Goal: Find specific page/section: Find specific page/section

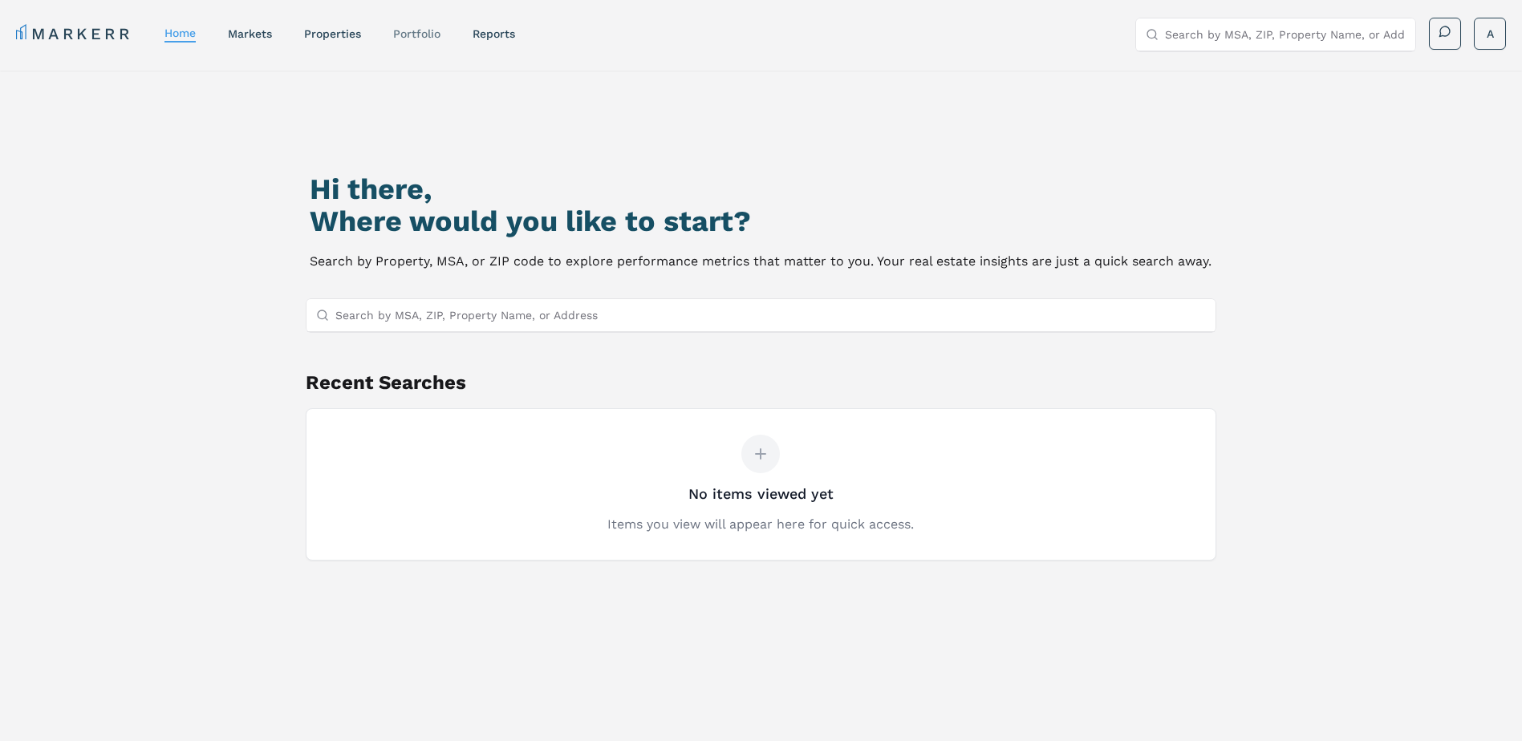
click at [424, 31] on link "Portfolio" at bounding box center [416, 33] width 47 height 13
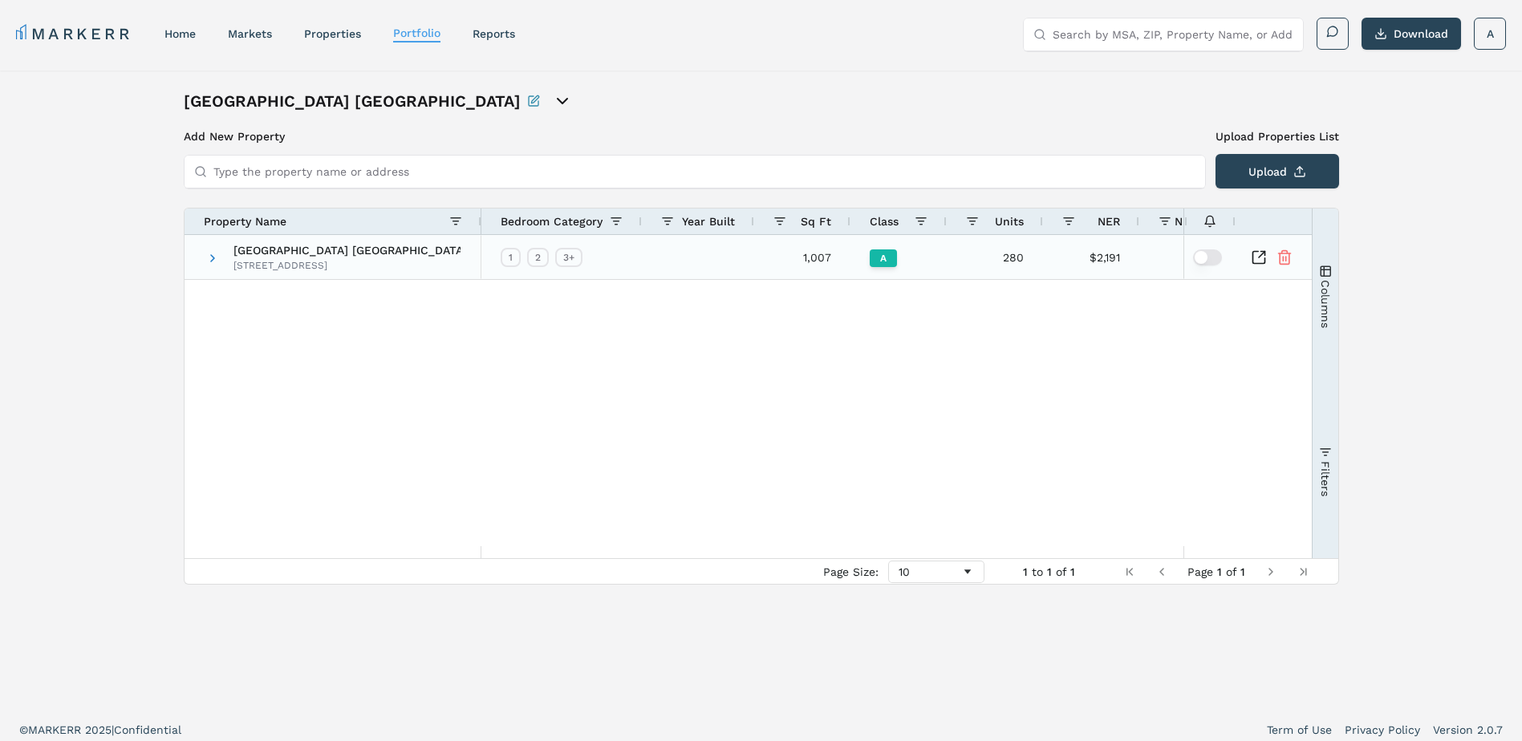
click at [1257, 254] on icon "Inspect Comparable" at bounding box center [1259, 258] width 16 height 16
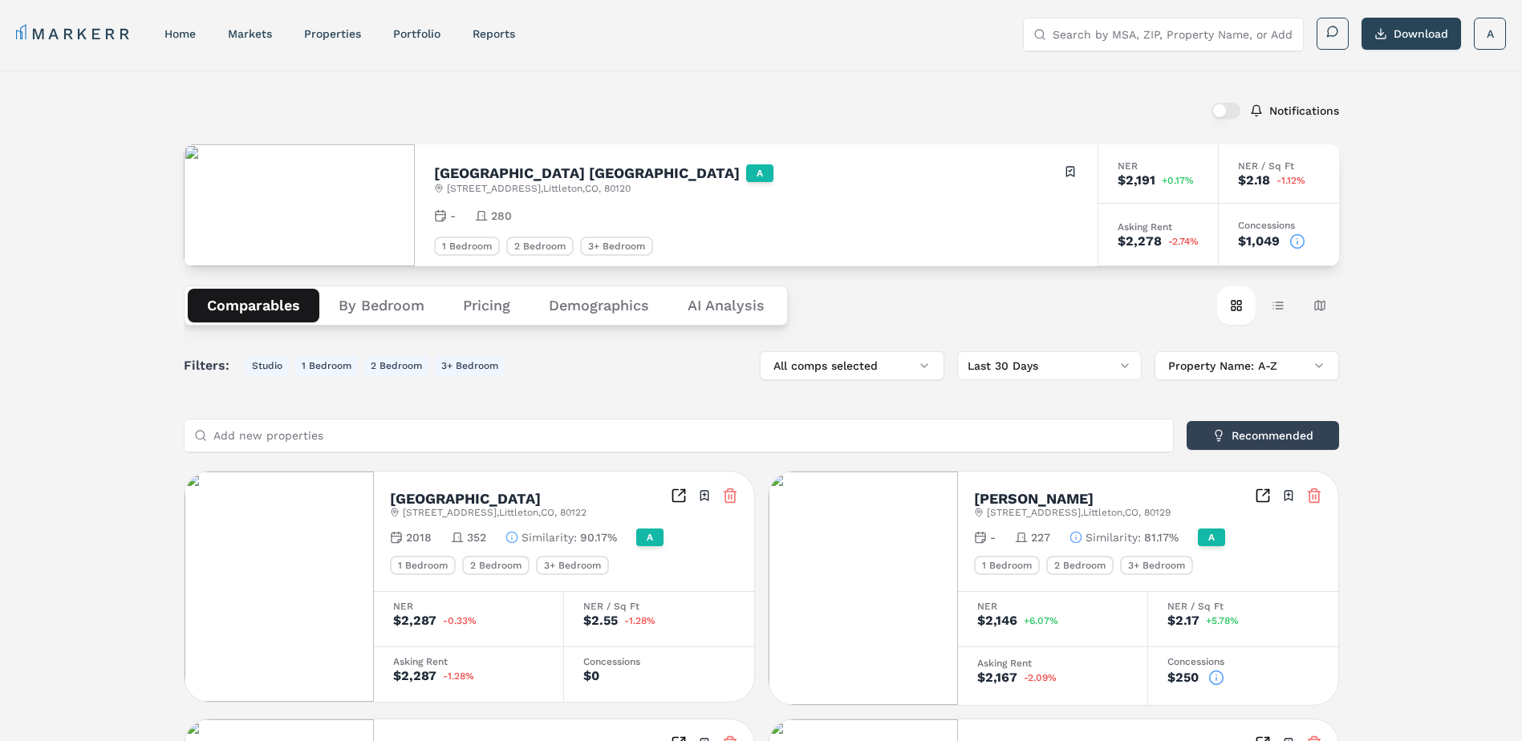
click at [397, 321] on button "By Bedroom" at bounding box center [381, 306] width 124 height 34
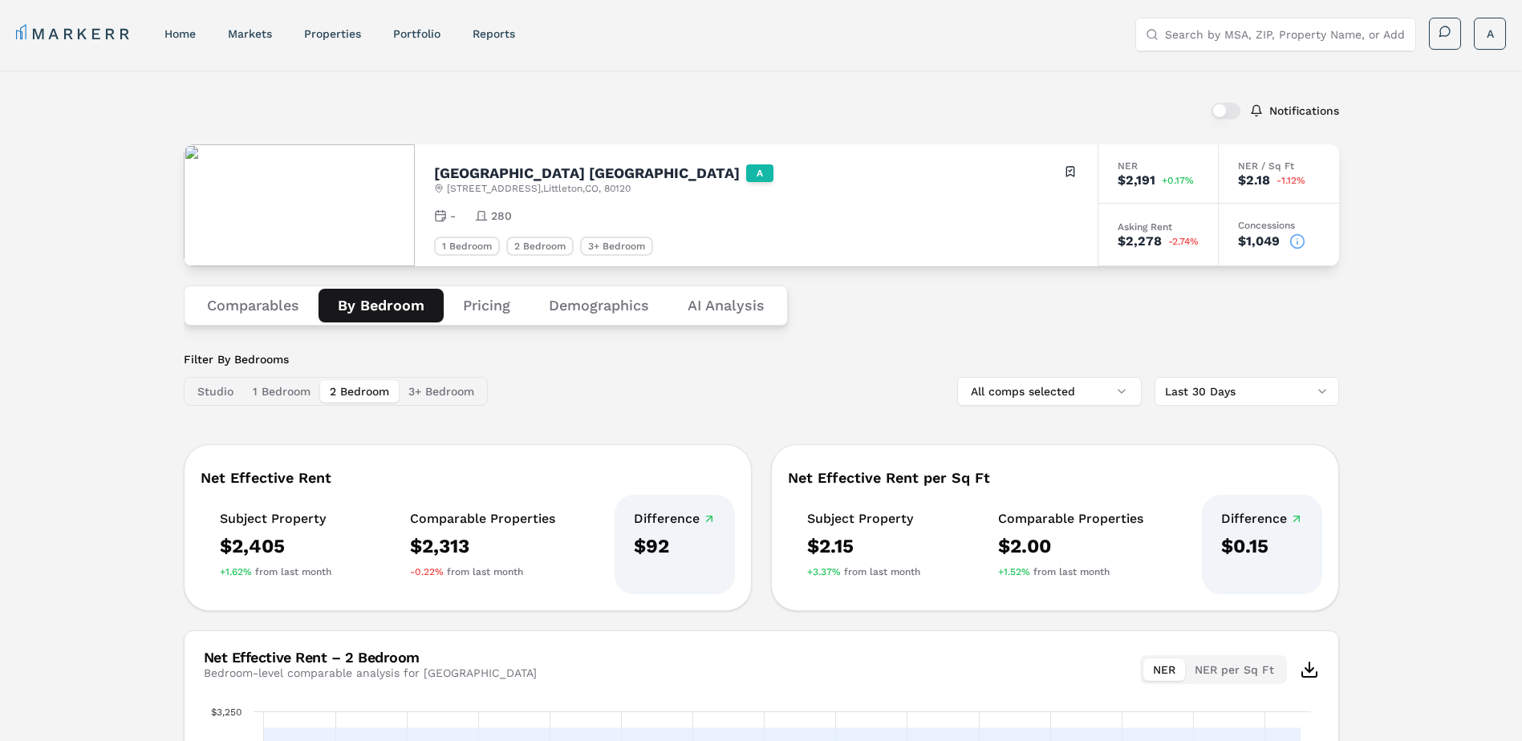
click at [354, 394] on button "2 Bedroom" at bounding box center [359, 391] width 79 height 22
click at [433, 384] on button "3+ Bedroom" at bounding box center [441, 391] width 85 height 22
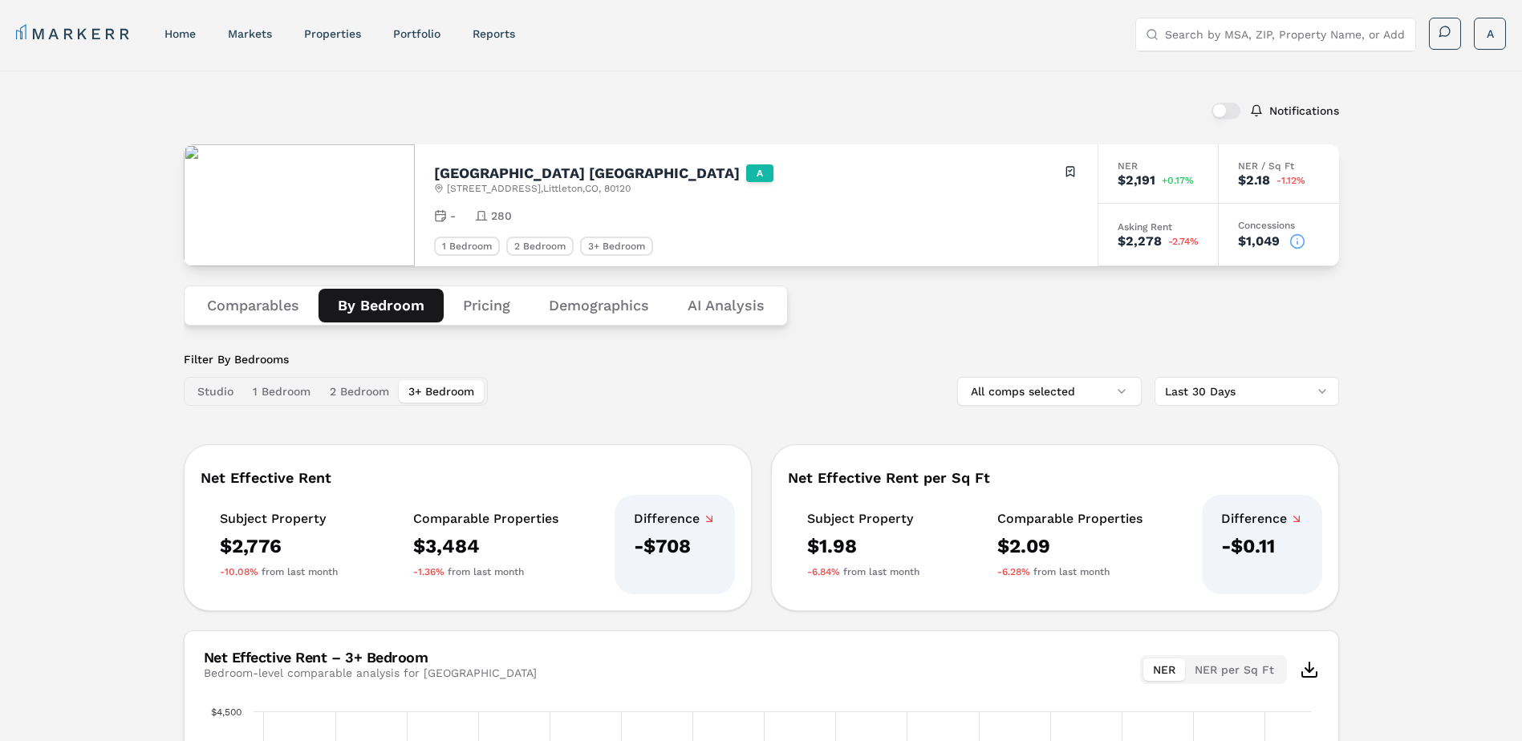
click at [264, 395] on button "1 Bedroom" at bounding box center [281, 391] width 77 height 22
